Goal: Task Accomplishment & Management: Use online tool/utility

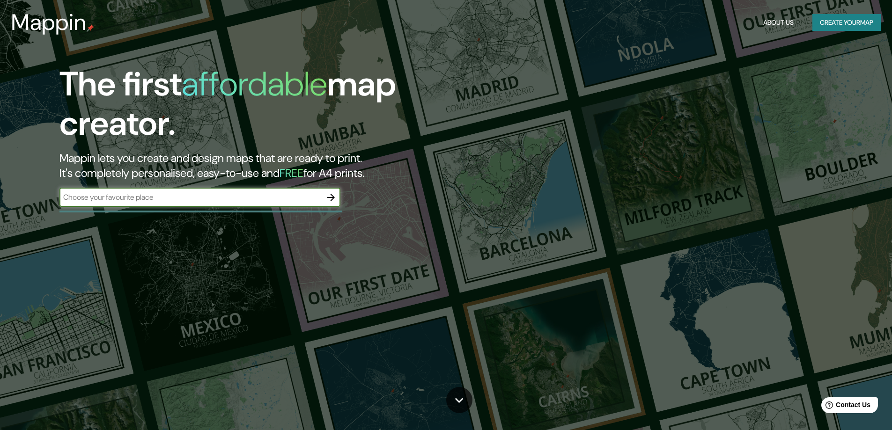
click at [150, 200] on input "text" at bounding box center [190, 197] width 262 height 11
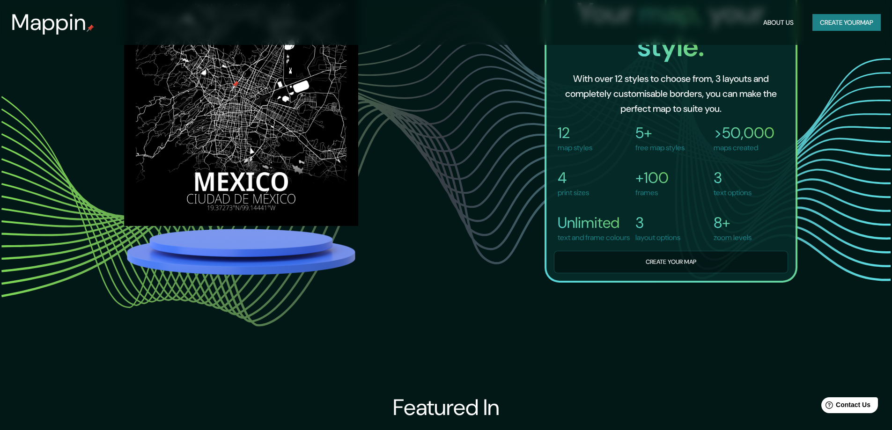
scroll to position [843, 0]
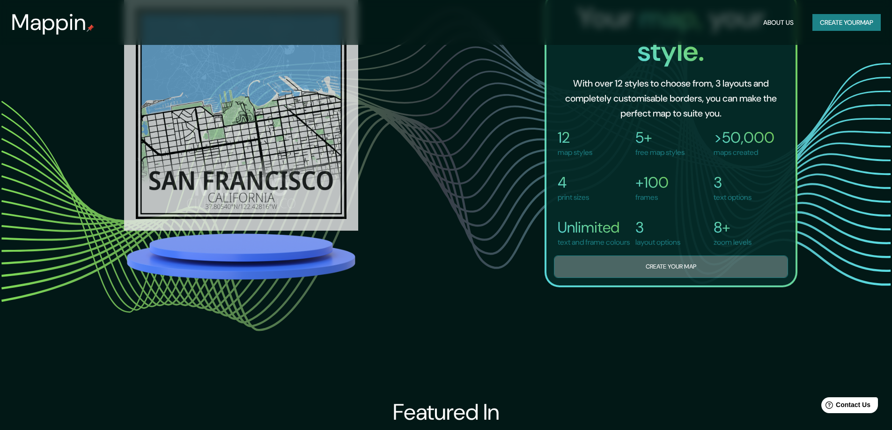
click at [687, 279] on button "Create your map" at bounding box center [671, 267] width 234 height 23
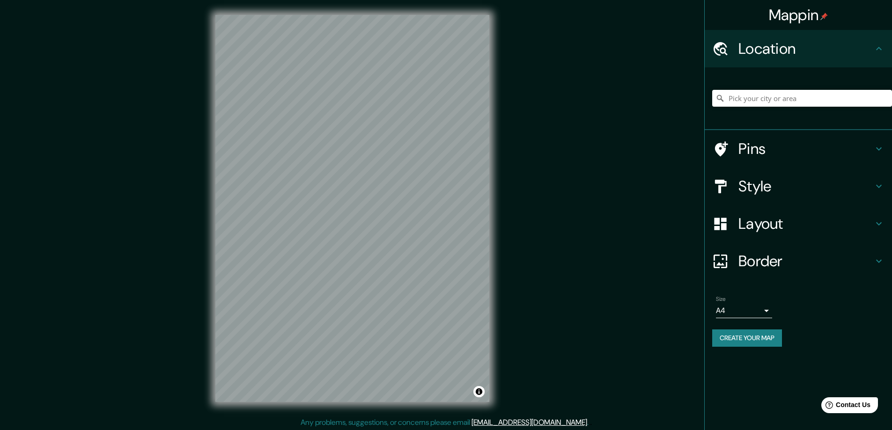
click at [779, 60] on div "Location" at bounding box center [798, 48] width 187 height 37
click at [792, 95] on input "Pick your city or area" at bounding box center [802, 98] width 180 height 17
type input "l"
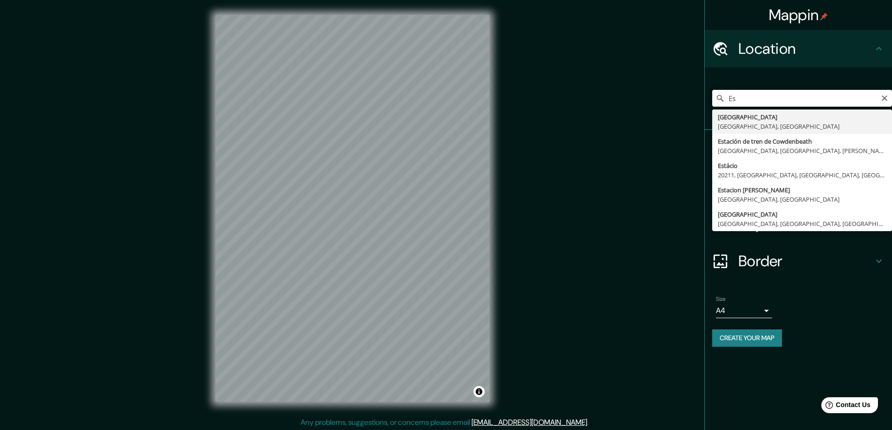
type input "E"
type input "[GEOGRAPHIC_DATA]"
